Goal: Information Seeking & Learning: Learn about a topic

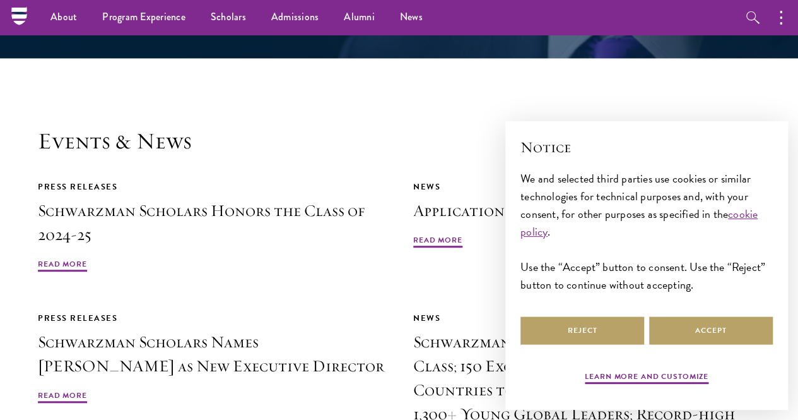
scroll to position [2624, 0]
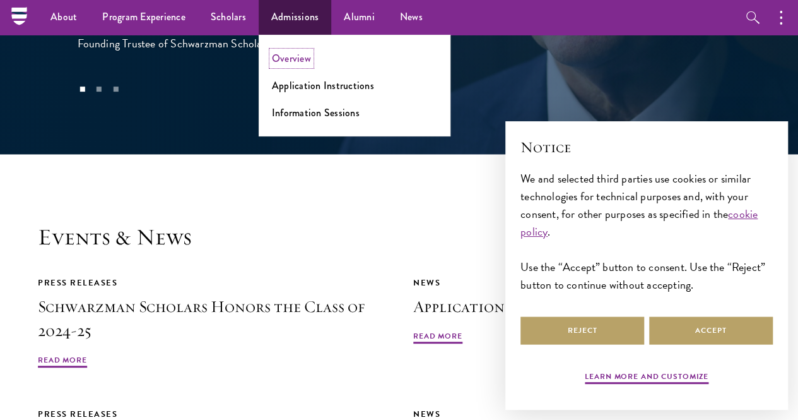
click at [285, 56] on link "Overview" at bounding box center [291, 58] width 39 height 15
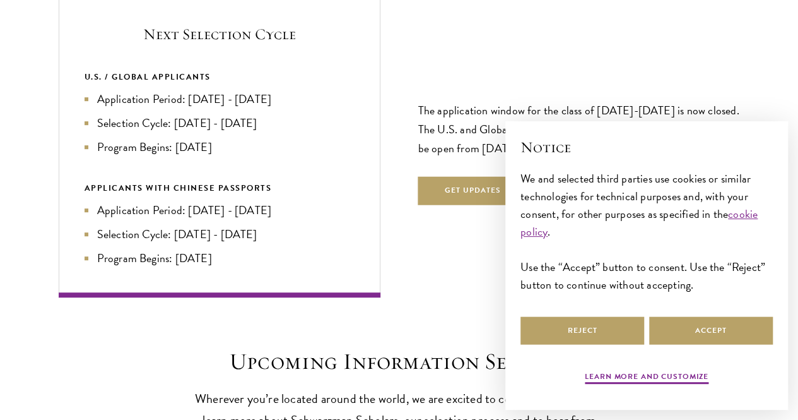
scroll to position [2707, 0]
